Goal: Transaction & Acquisition: Purchase product/service

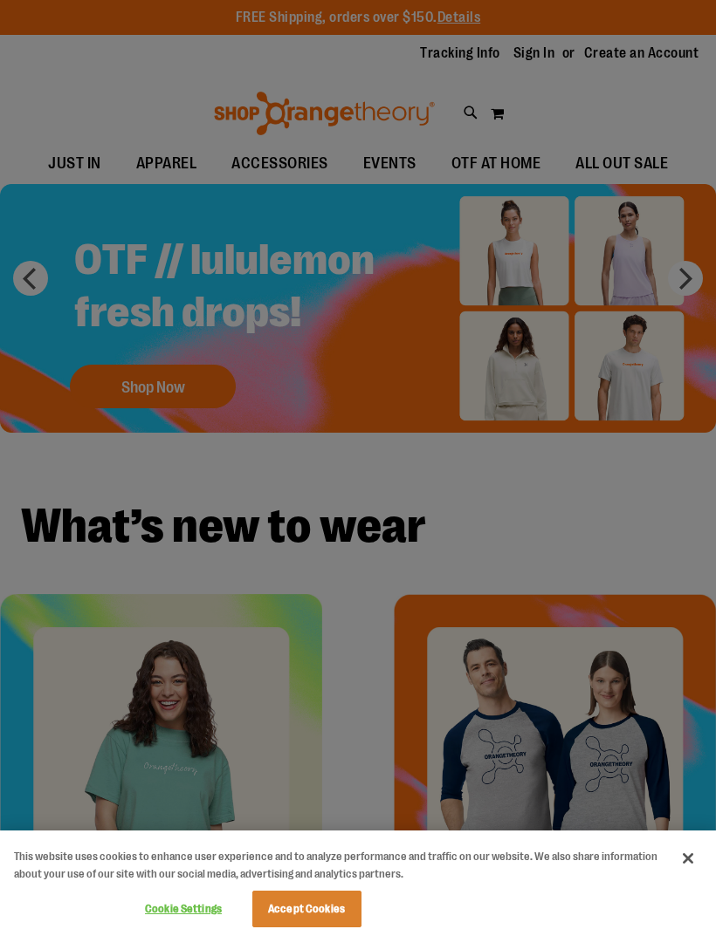
click at [149, 406] on div at bounding box center [358, 468] width 716 height 936
click at [122, 381] on div at bounding box center [358, 468] width 716 height 936
click at [136, 376] on div at bounding box center [358, 468] width 716 height 936
click at [584, 309] on div at bounding box center [358, 468] width 716 height 936
click at [642, 275] on div at bounding box center [358, 468] width 716 height 936
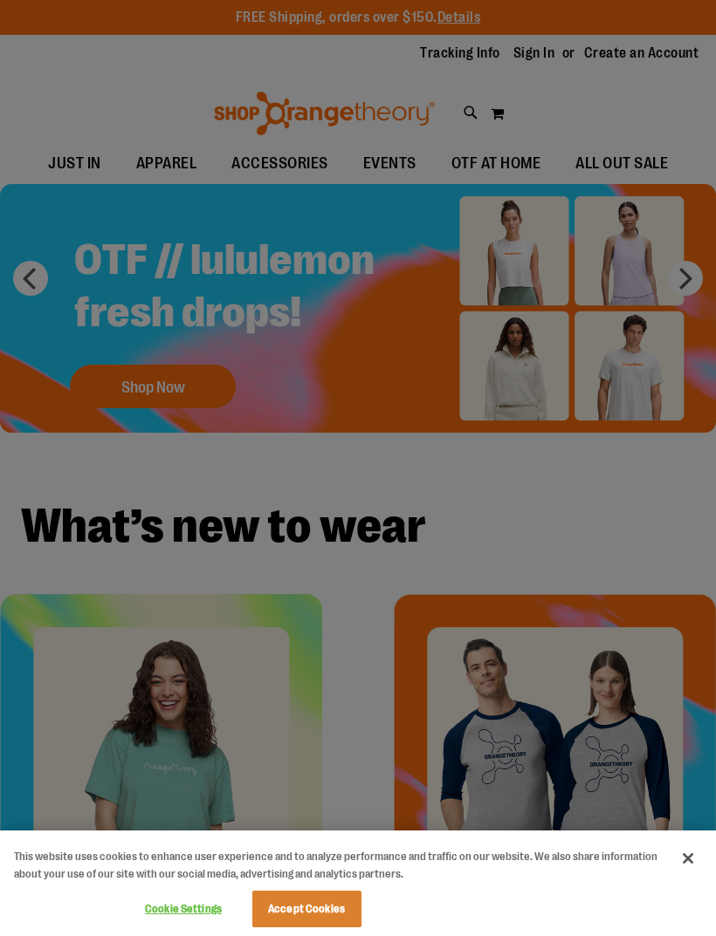
click at [695, 275] on div at bounding box center [358, 468] width 716 height 936
click at [610, 264] on div at bounding box center [358, 468] width 716 height 936
click at [33, 284] on div at bounding box center [358, 468] width 716 height 936
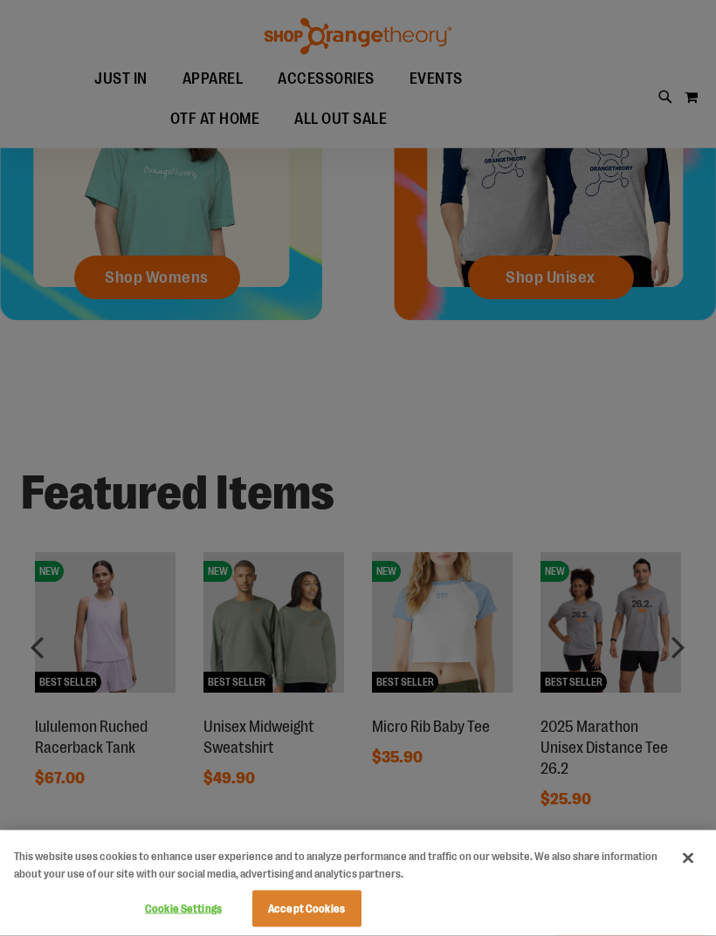
scroll to position [595, 0]
click at [190, 927] on button "Cookie Settings" at bounding box center [183, 909] width 109 height 35
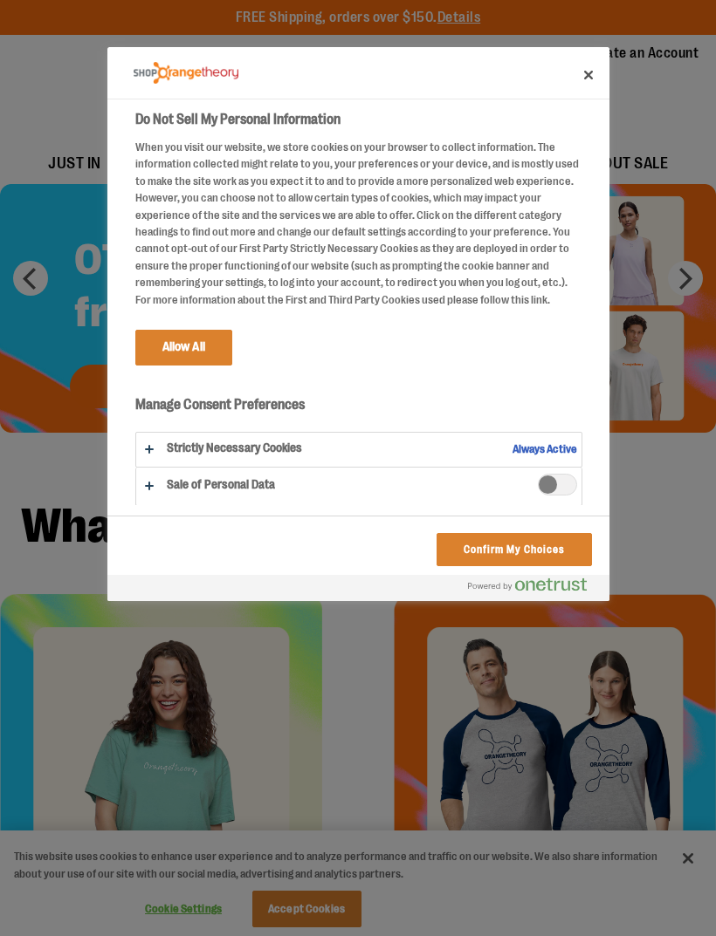
click at [578, 433] on button "Do Not Sell My Personal Information" at bounding box center [358, 450] width 445 height 34
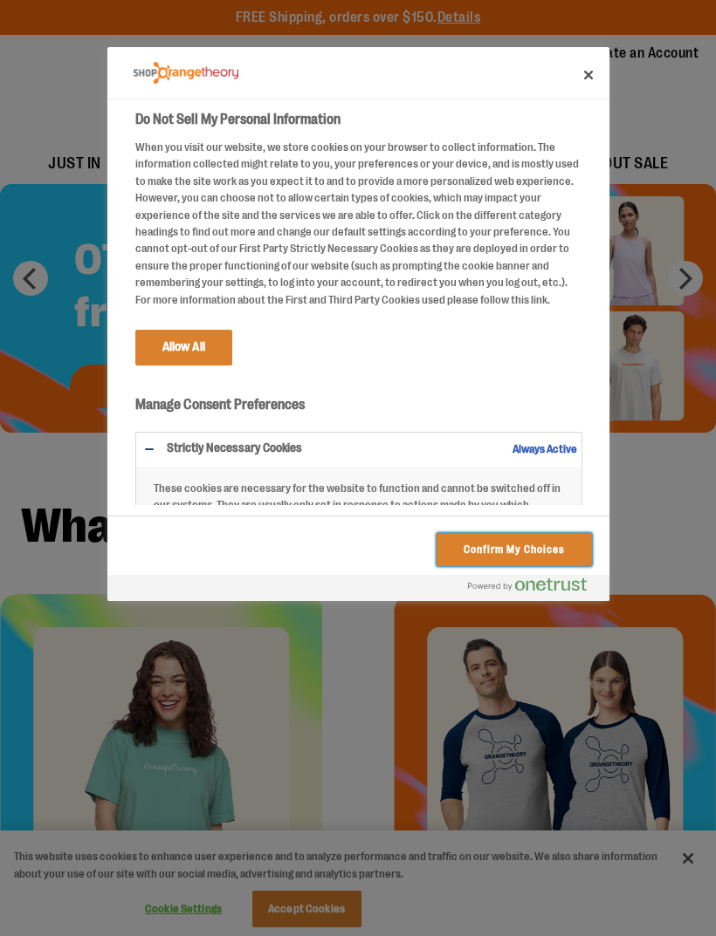
click at [548, 555] on button "Confirm My Choices" at bounding box center [513, 549] width 154 height 33
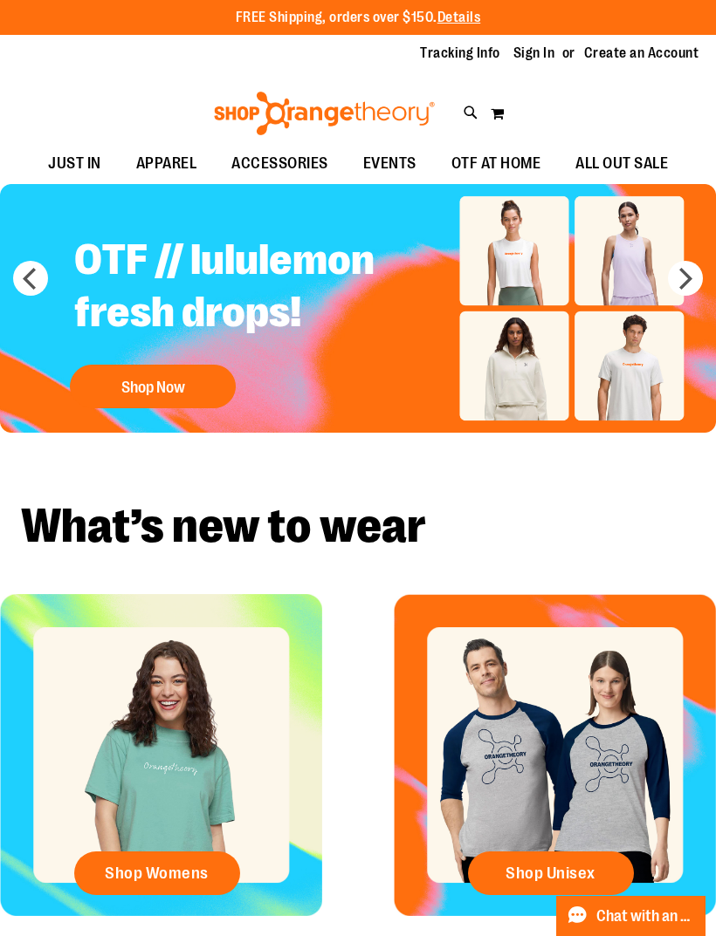
click at [685, 284] on button "next" at bounding box center [685, 278] width 35 height 35
click at [152, 390] on button "Shop Now" at bounding box center [153, 387] width 166 height 44
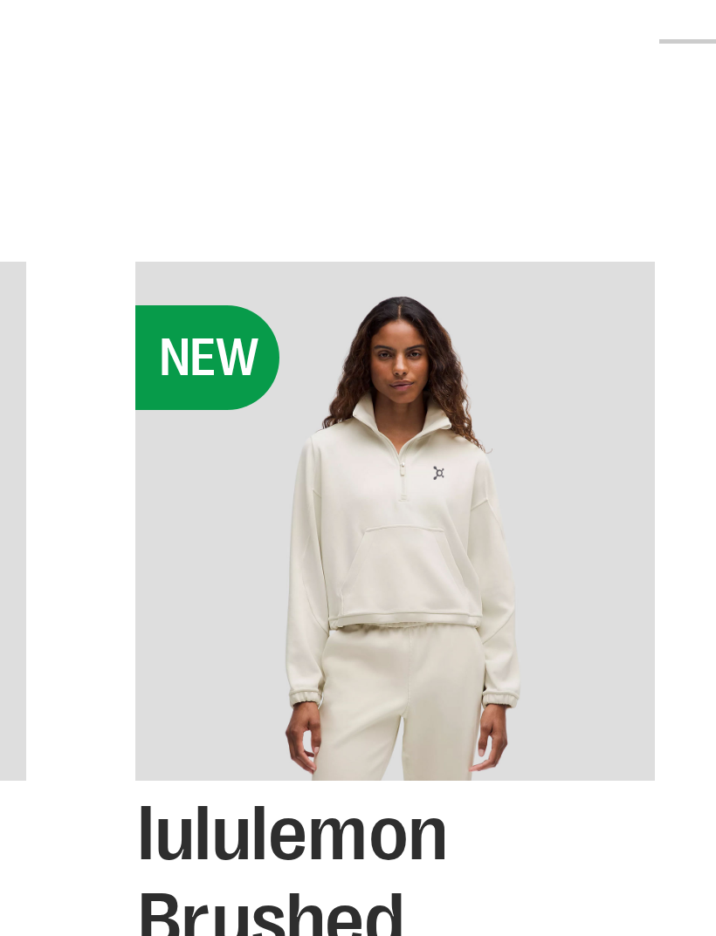
click at [446, 346] on img "product" at bounding box center [498, 398] width 104 height 104
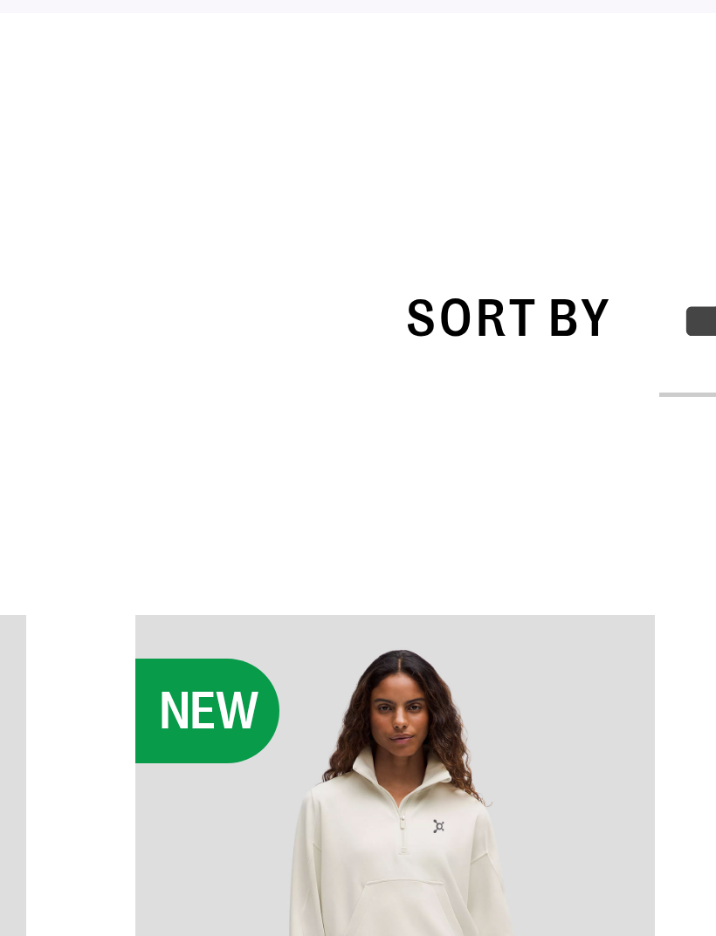
scroll to position [305, 419]
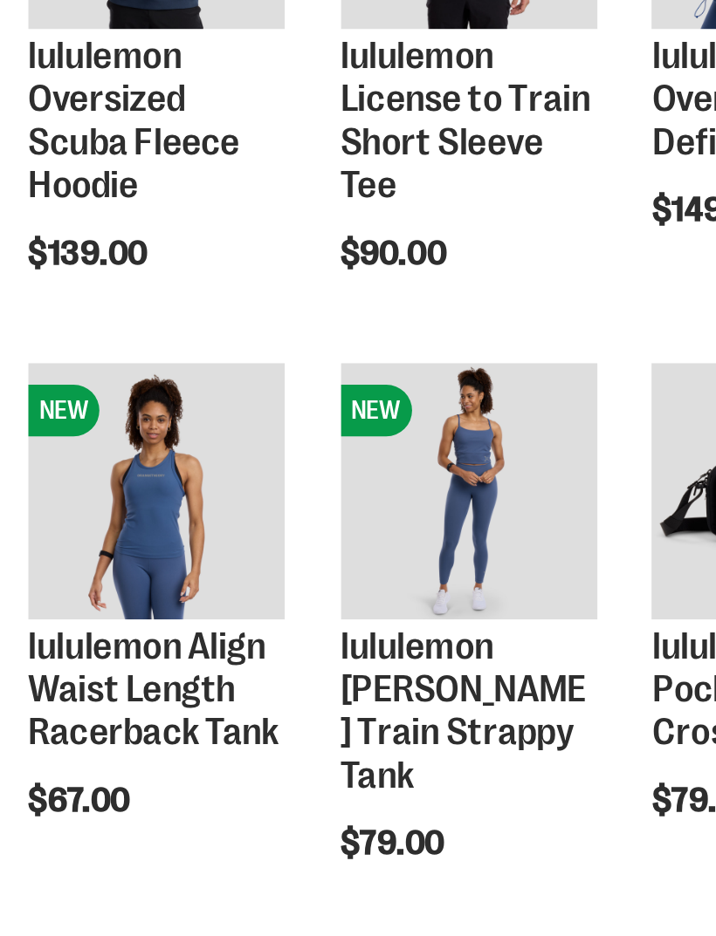
scroll to position [123, 0]
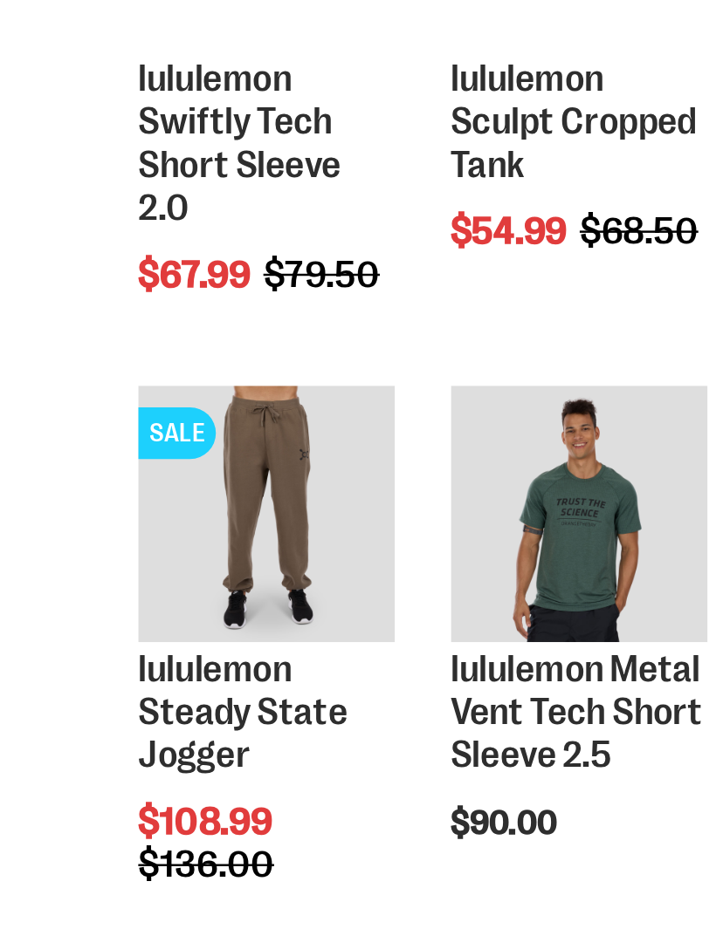
scroll to position [1069, 0]
